Goal: Transaction & Acquisition: Book appointment/travel/reservation

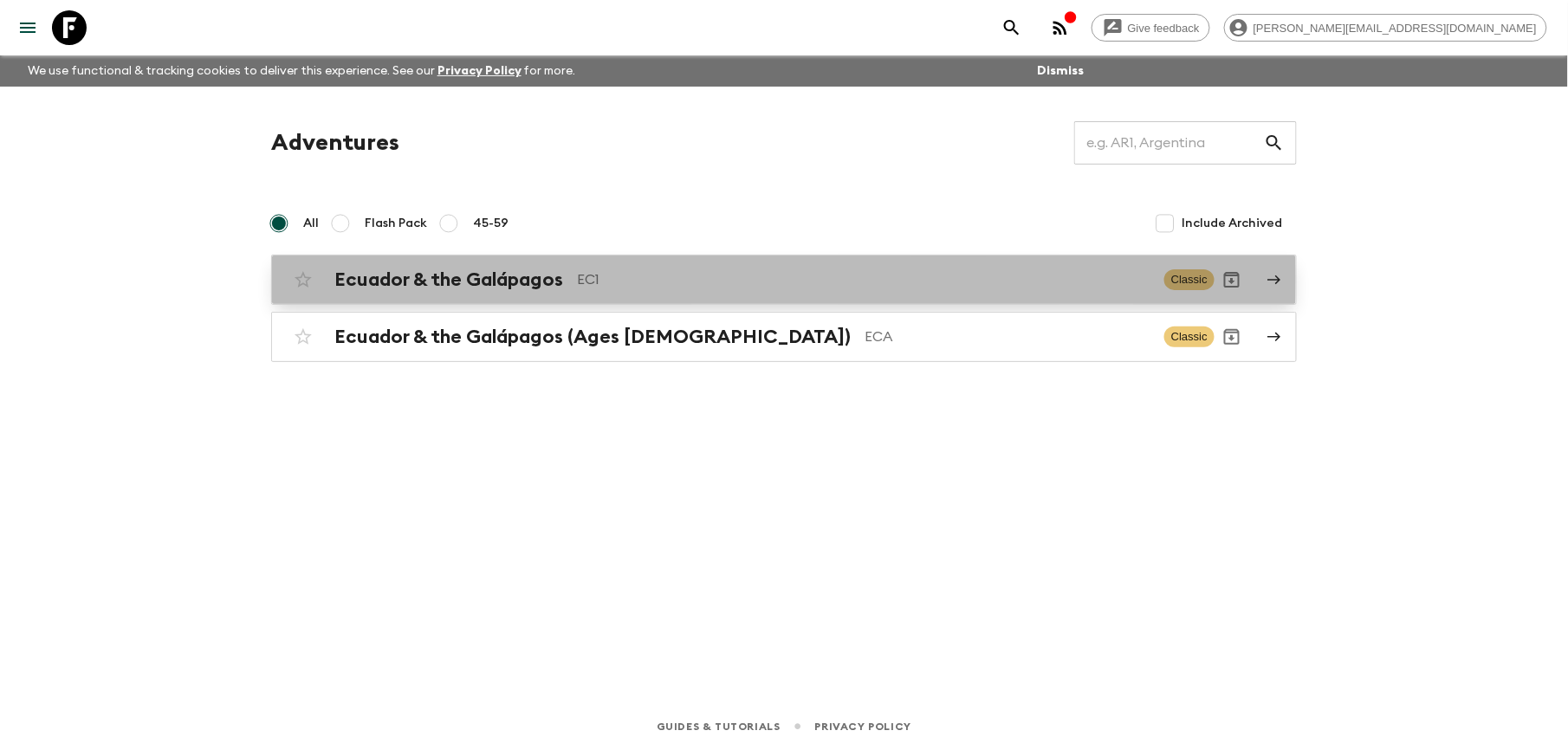
click at [487, 279] on h2 "Ecuador & the Galápagos" at bounding box center [448, 280] width 228 height 22
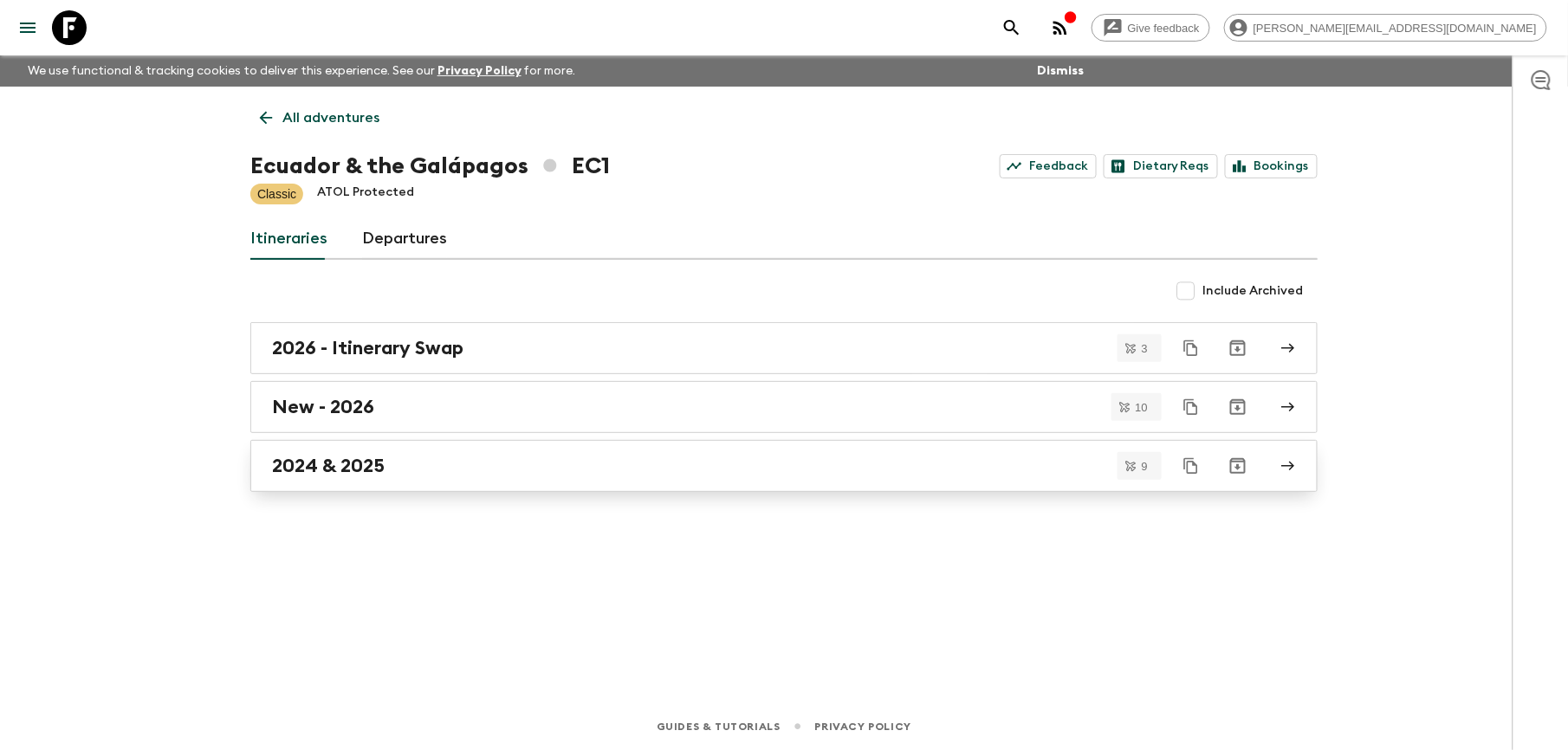
click at [355, 456] on h2 "2024 & 2025" at bounding box center [328, 466] width 112 height 22
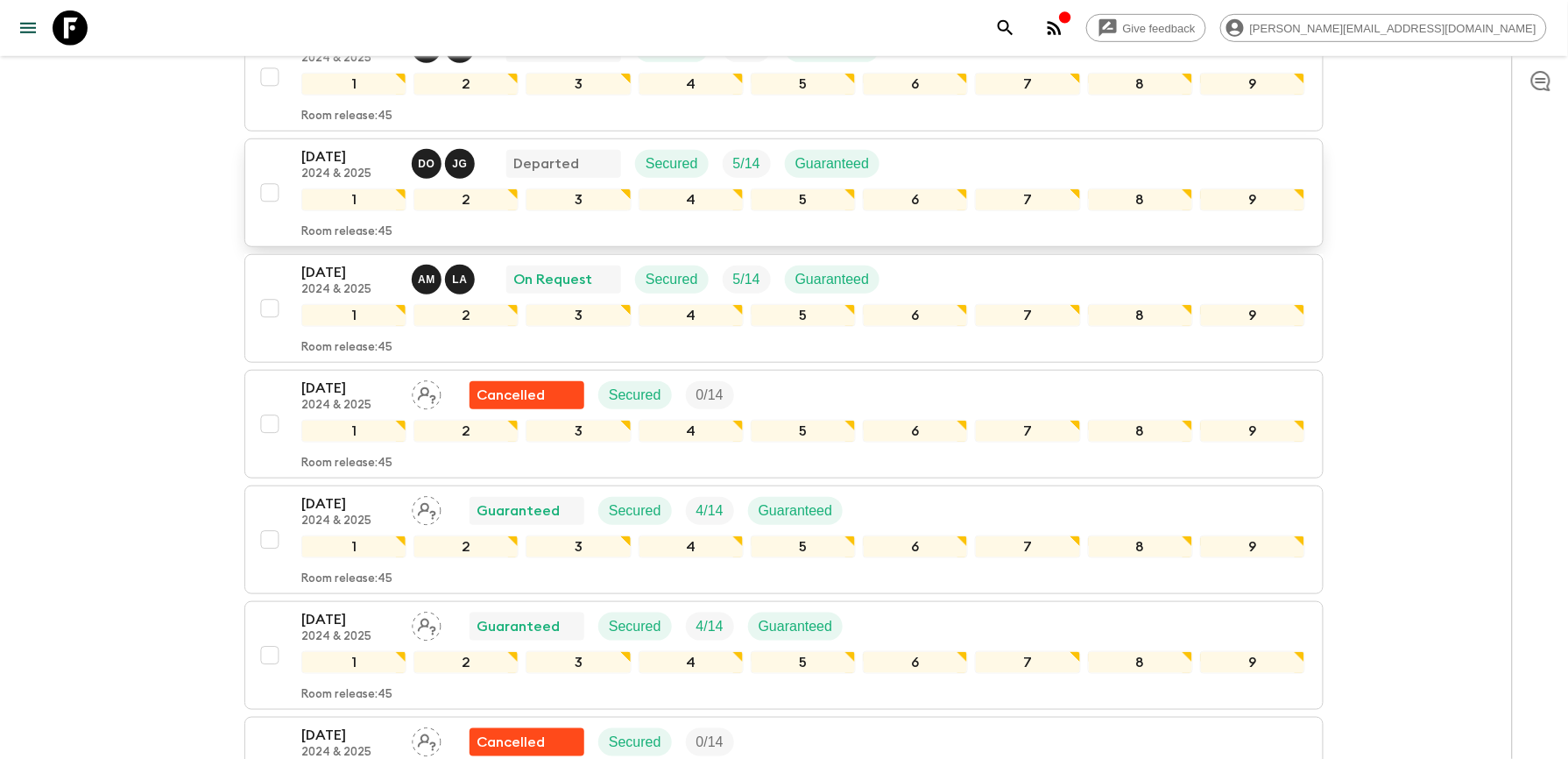
scroll to position [467, 0]
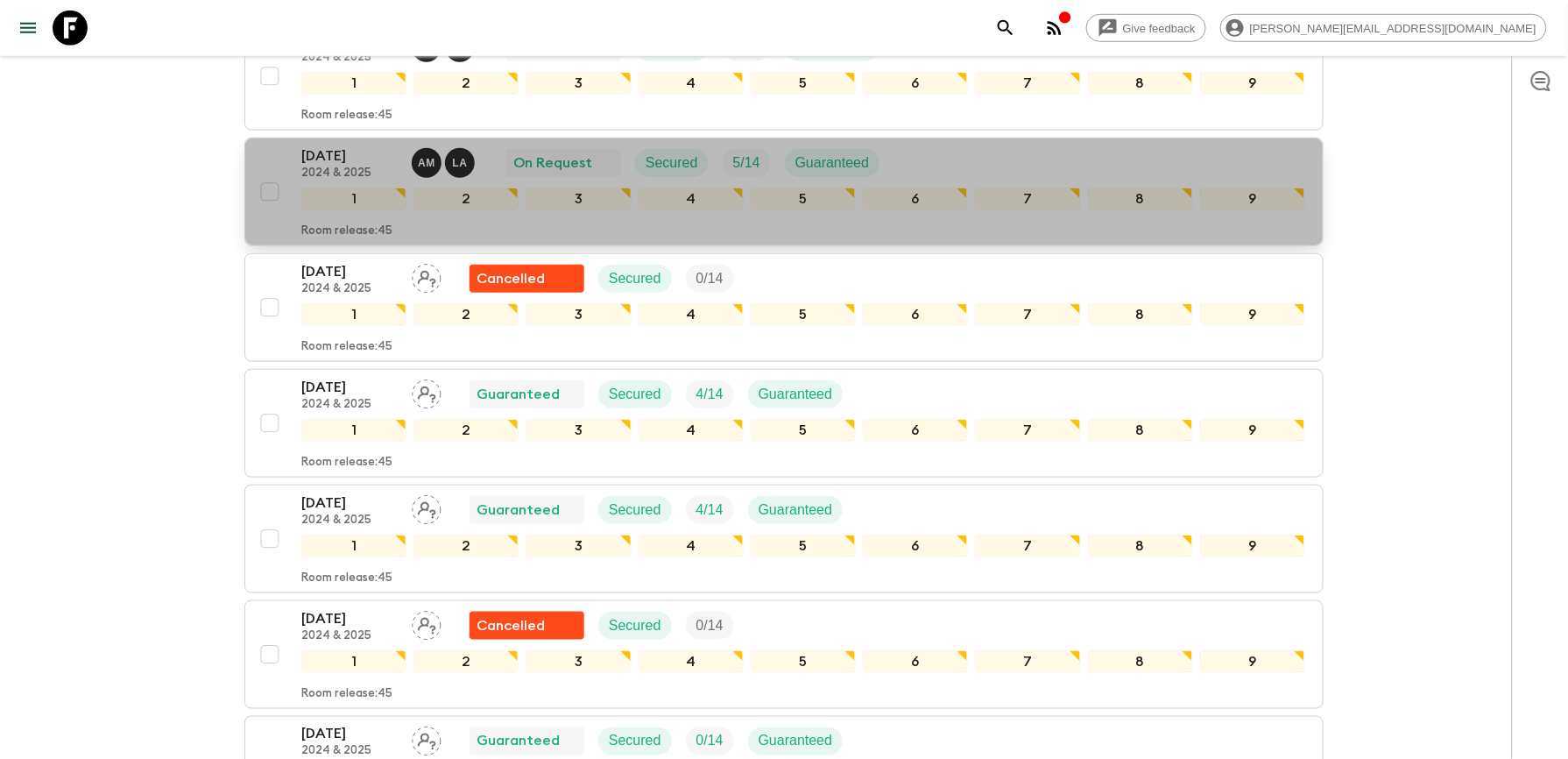
click at [332, 155] on p "[DATE]" at bounding box center [349, 156] width 96 height 21
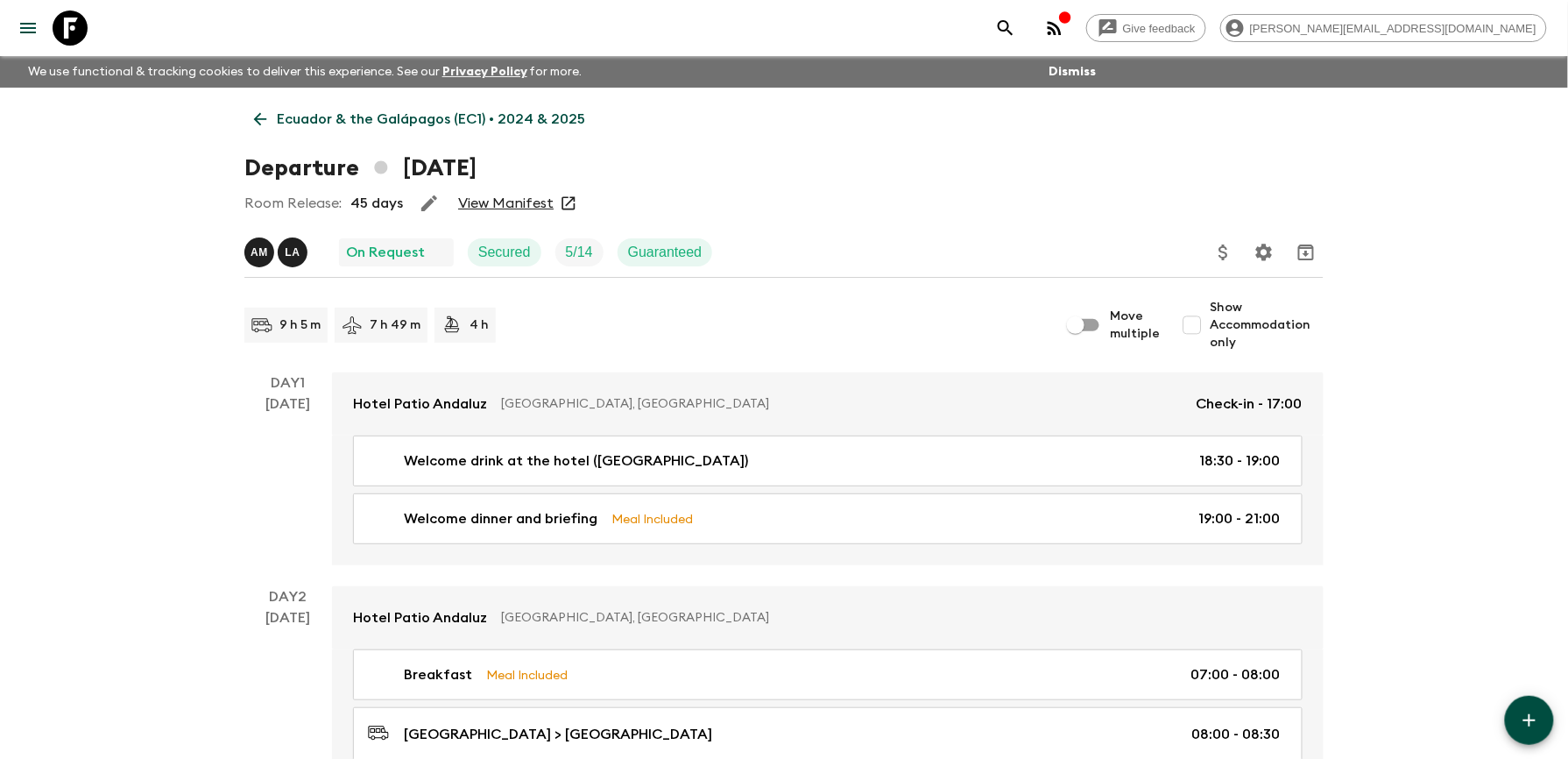
click at [533, 209] on link "View Manifest" at bounding box center [506, 203] width 96 height 18
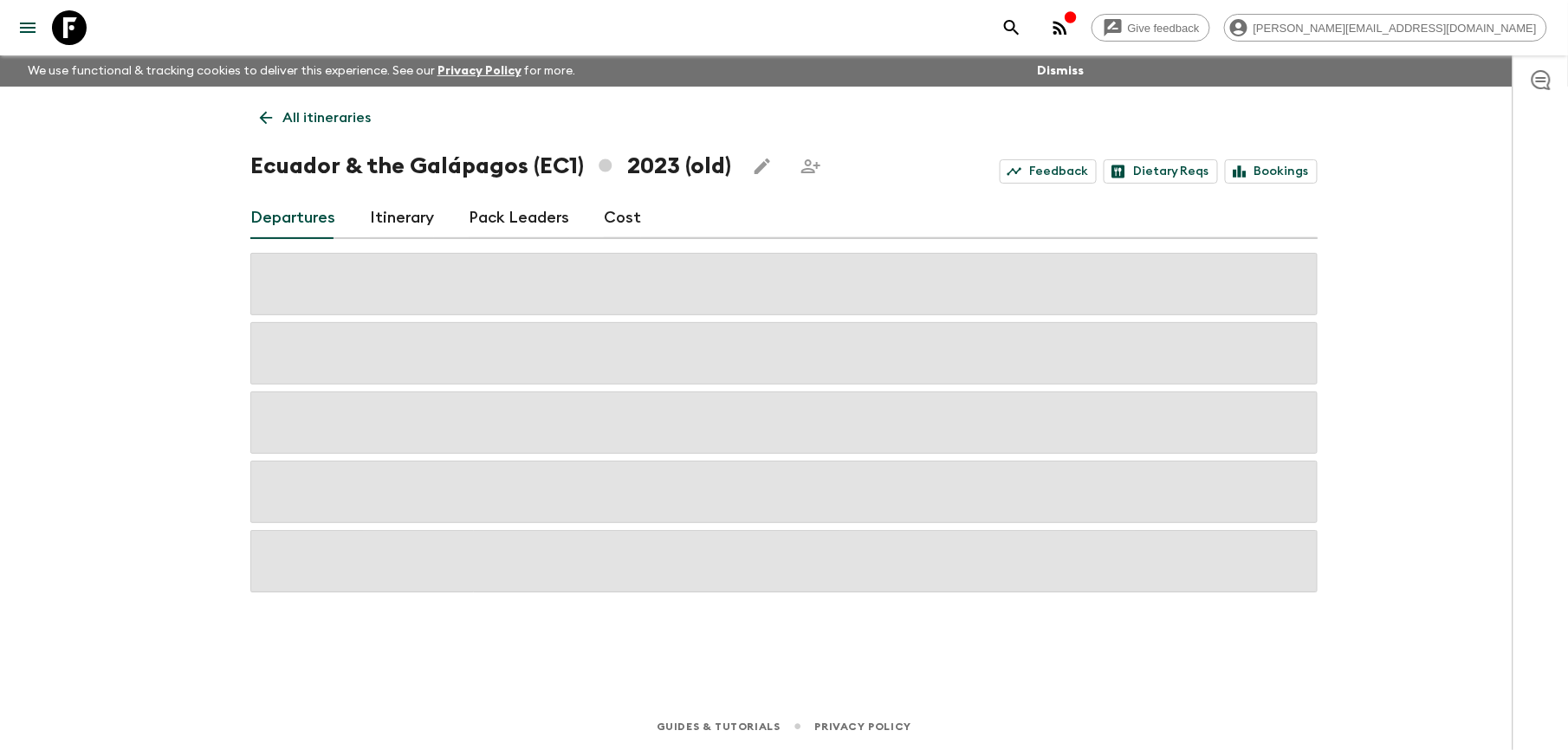
click at [320, 112] on p "All itineraries" at bounding box center [327, 118] width 88 height 21
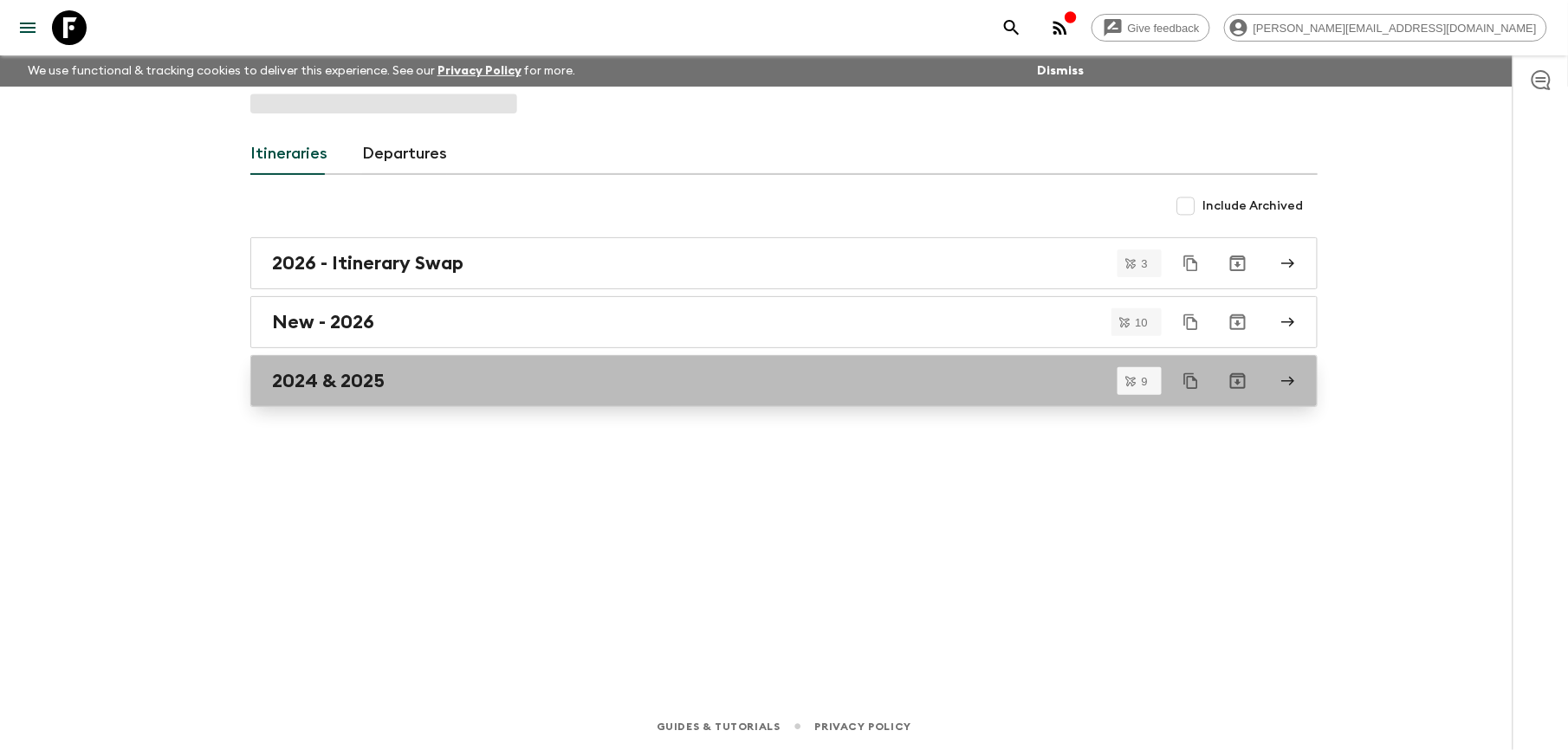
click at [385, 378] on h2 "2024 & 2025" at bounding box center [328, 381] width 112 height 22
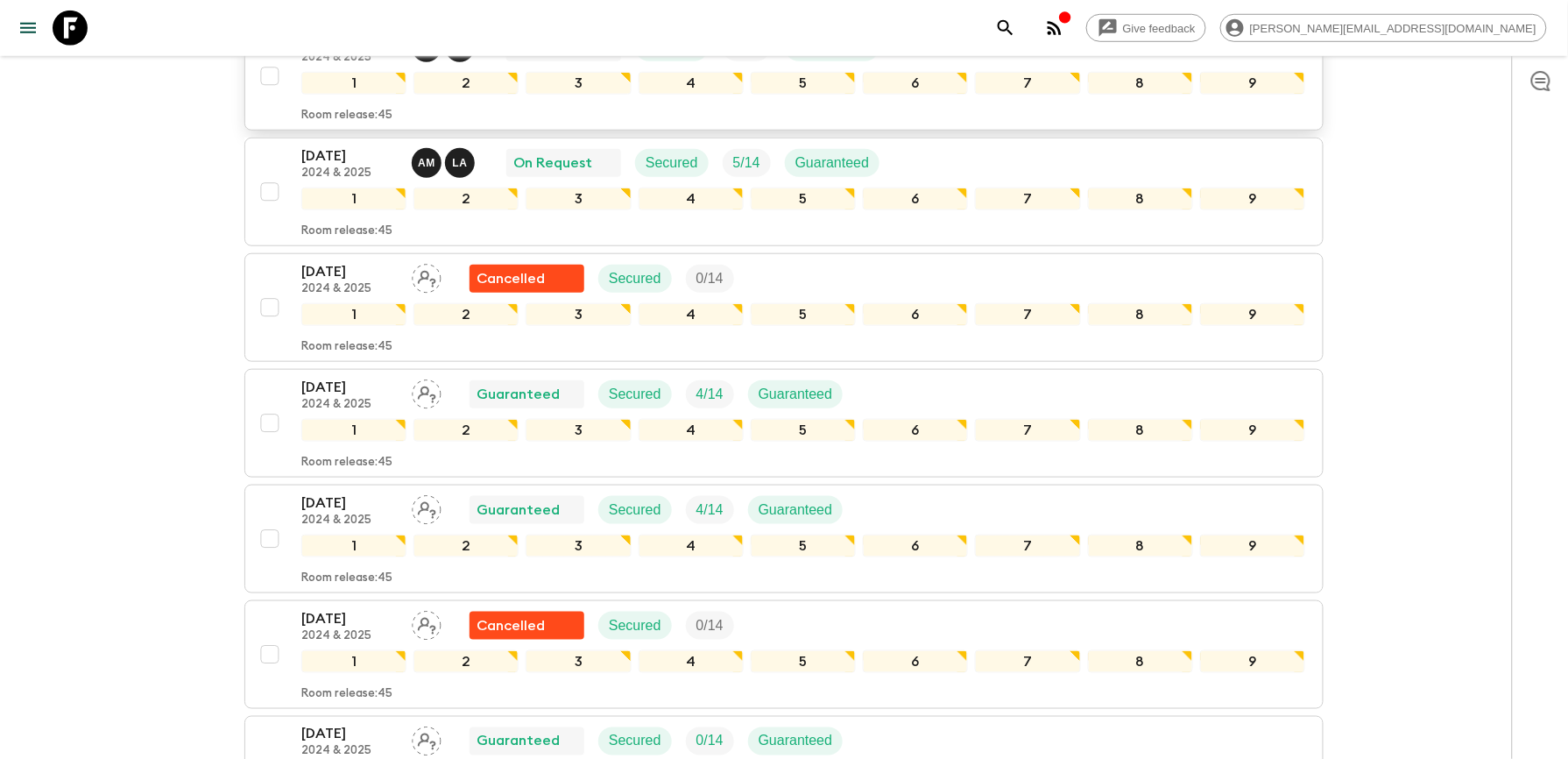
scroll to position [350, 0]
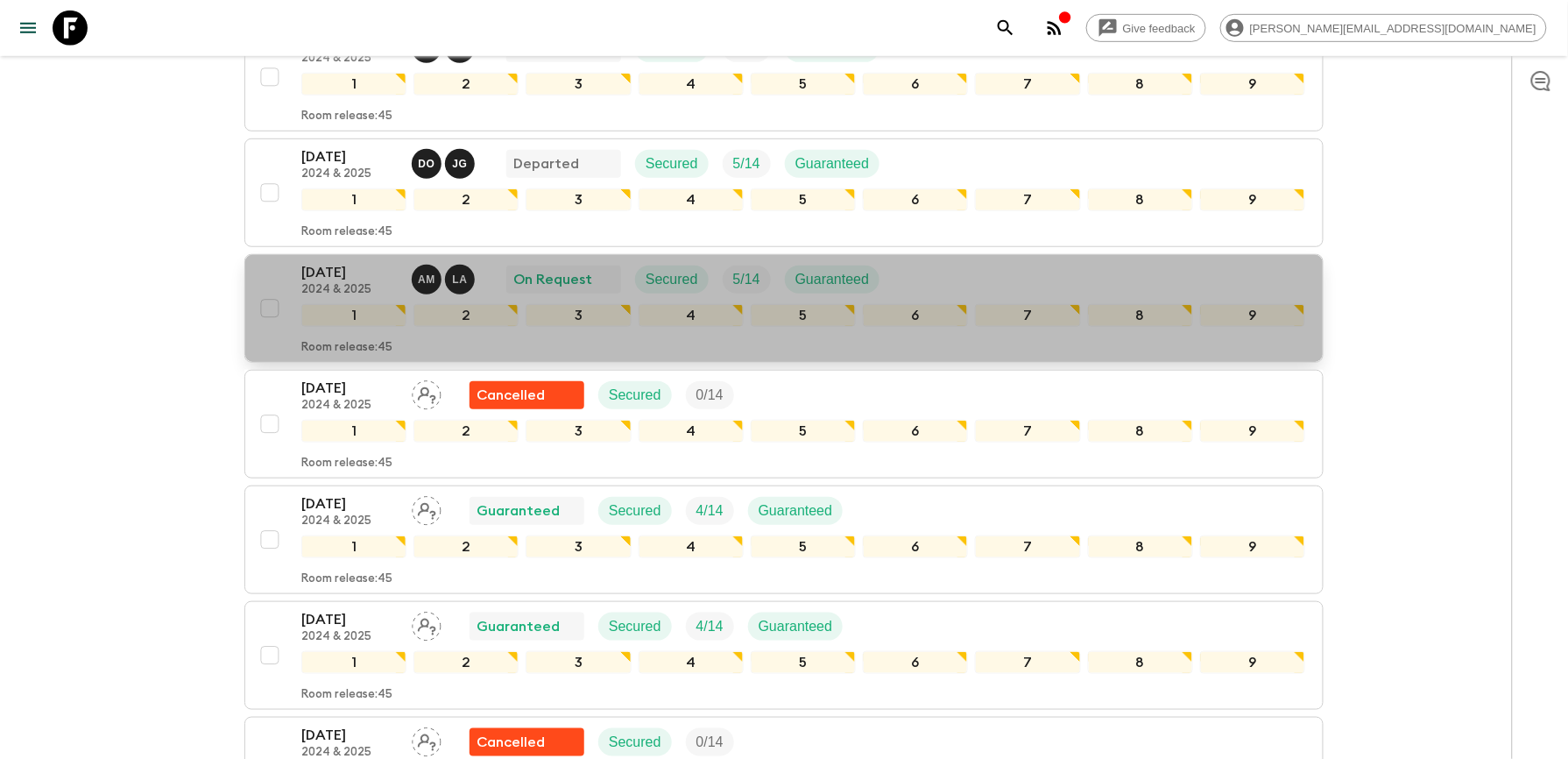
click at [358, 275] on p "[DATE]" at bounding box center [349, 272] width 96 height 21
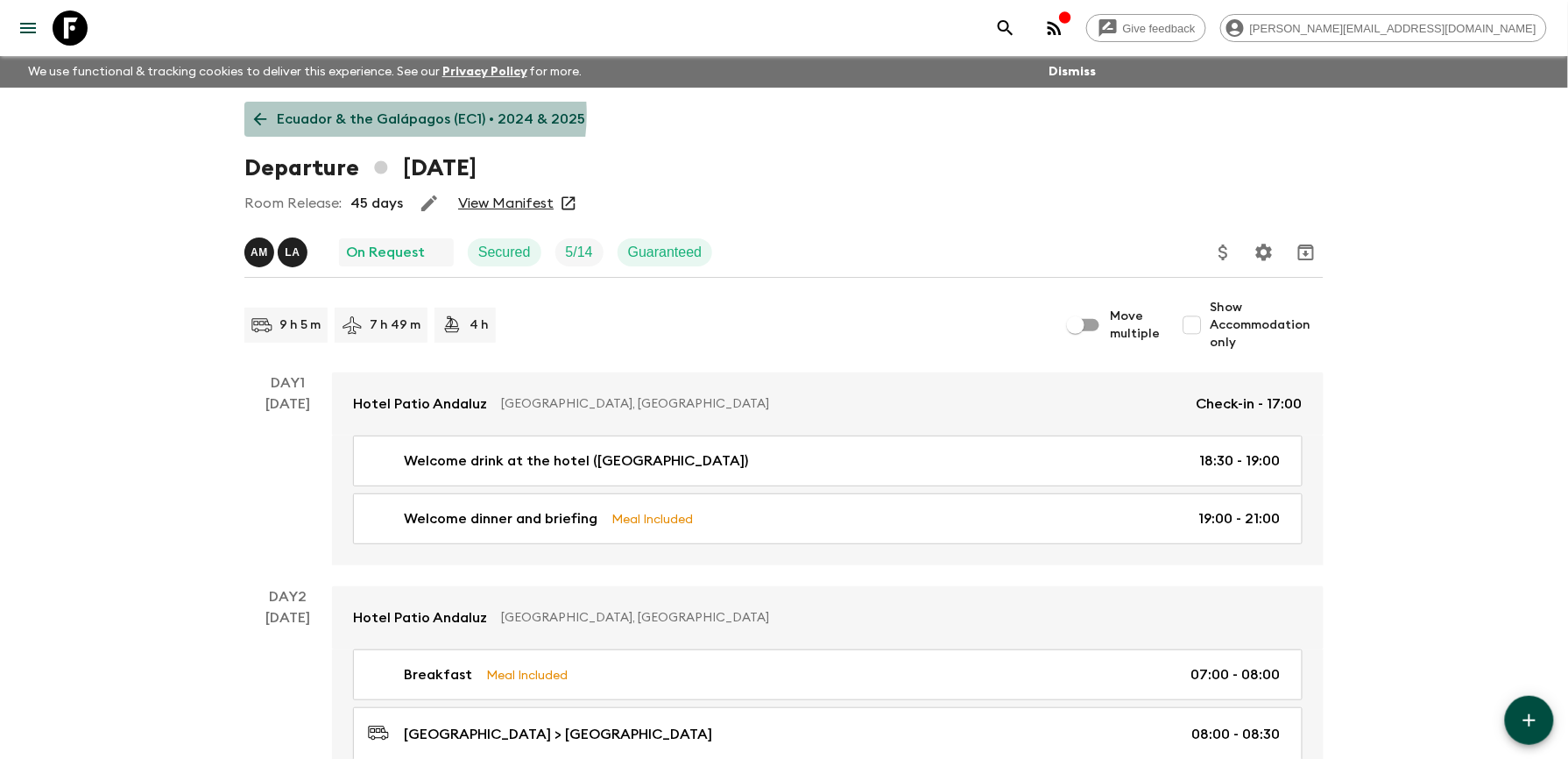
click at [396, 114] on p "Ecuador & the Galápagos (EC1) • 2024 & 2025" at bounding box center [430, 119] width 308 height 21
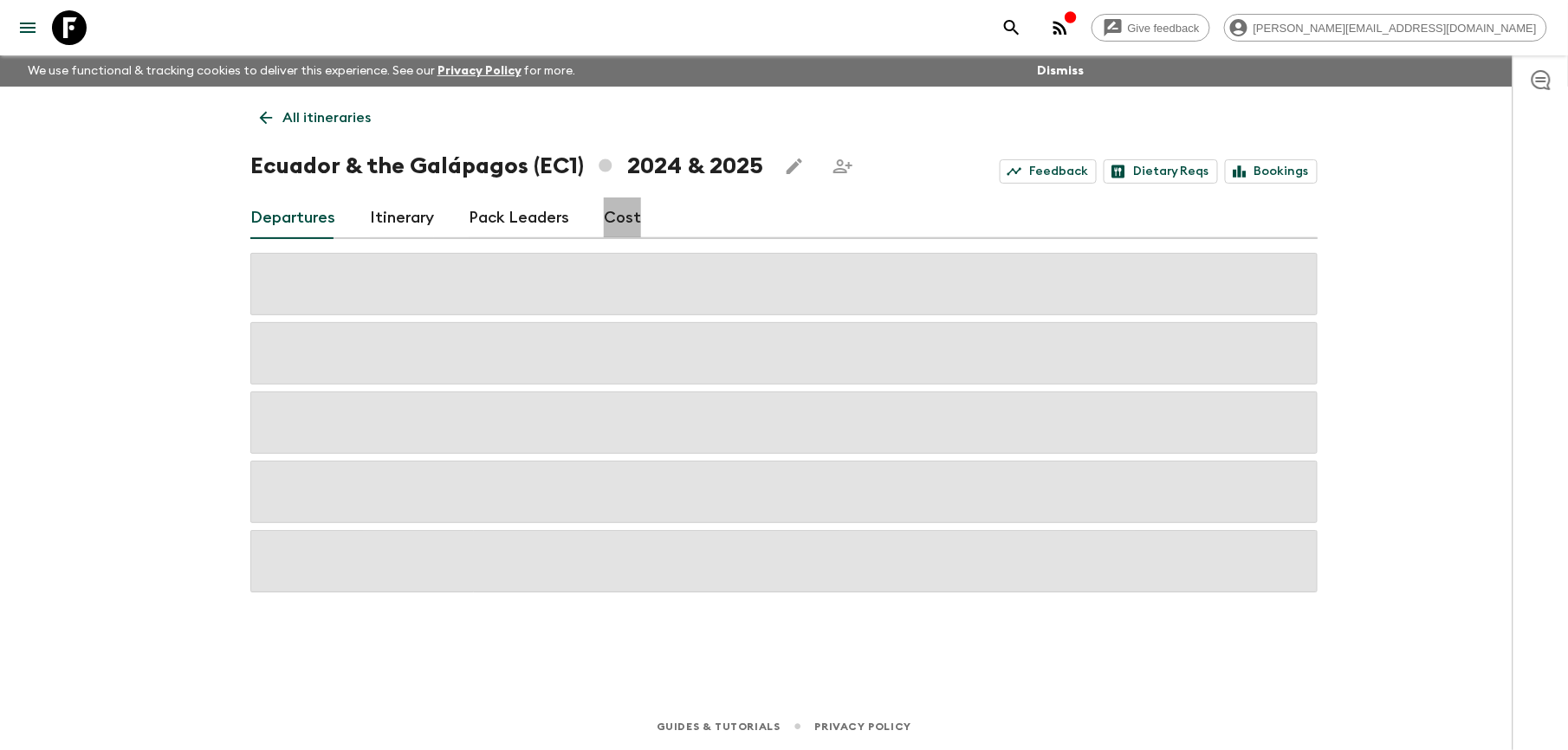
click at [627, 218] on link "Cost" at bounding box center [622, 217] width 37 height 41
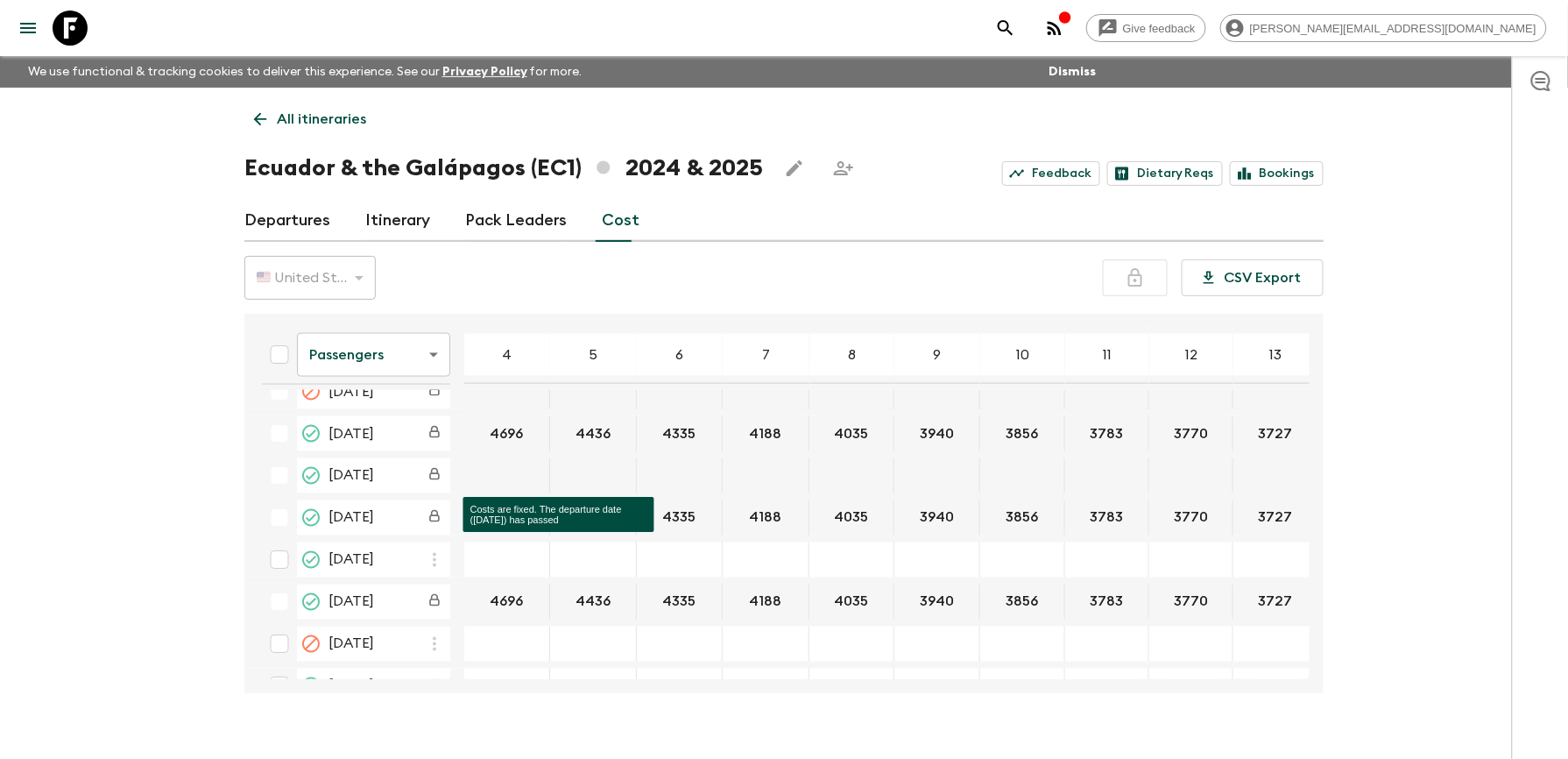
scroll to position [3504, 0]
